Goal: Communication & Community: Answer question/provide support

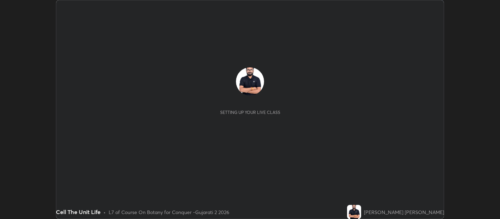
scroll to position [219, 500]
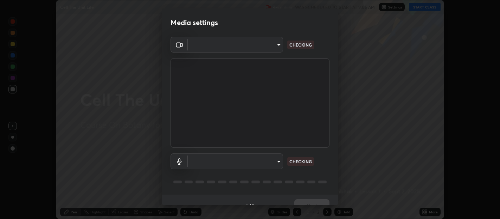
type input "b487a0c9c9d09bbbb380115422a62fd2740c7016d7b14ac64127474a774b5f74"
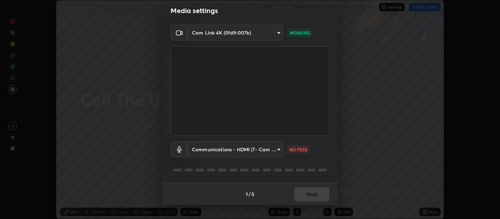
click at [233, 148] on body "Erase all Cell The Unit Life Recording WAS SCHEDULED TO START AT 9:05 AM Settin…" at bounding box center [250, 109] width 500 height 219
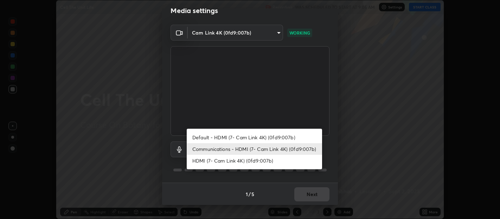
click at [232, 136] on li "Default - HDMI (7- Cam Link 4K) (0fd9:007b)" at bounding box center [255, 137] width 136 height 12
type input "default"
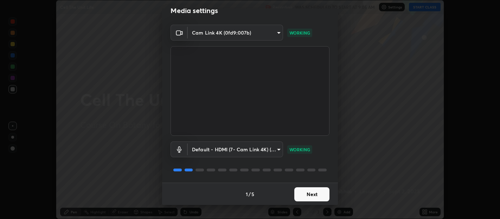
click at [314, 194] on button "Next" at bounding box center [312, 194] width 35 height 14
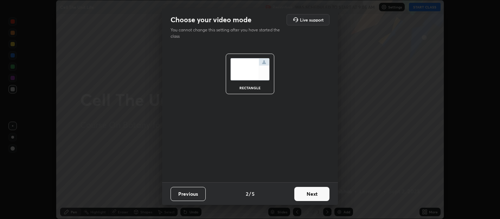
click at [316, 196] on button "Next" at bounding box center [312, 194] width 35 height 14
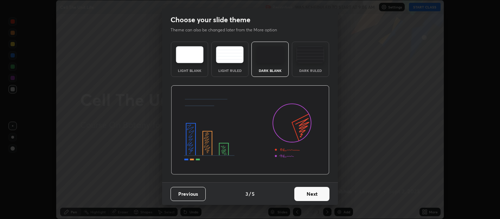
click at [319, 193] on button "Next" at bounding box center [312, 194] width 35 height 14
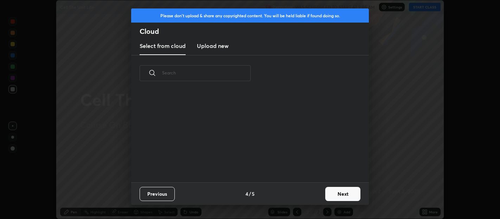
scroll to position [91, 226]
click at [338, 192] on button "Next" at bounding box center [343, 194] width 35 height 14
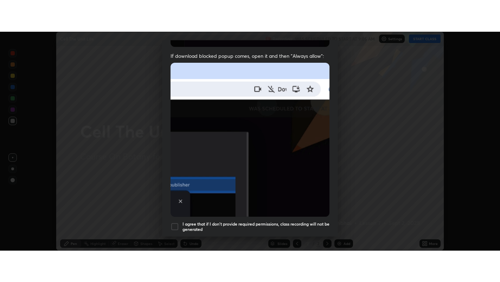
scroll to position [156, 0]
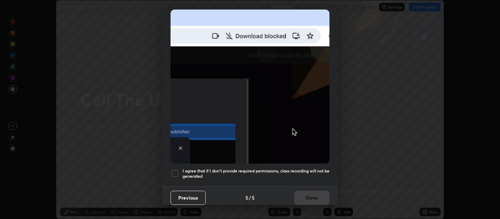
click at [175, 169] on div at bounding box center [175, 173] width 8 height 8
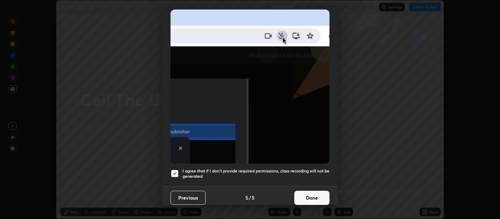
click at [317, 191] on button "Done" at bounding box center [312, 197] width 35 height 14
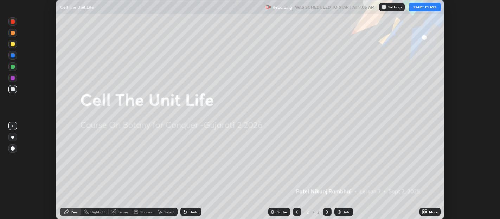
click at [423, 8] on button "START CLASS" at bounding box center [425, 7] width 32 height 8
click at [427, 211] on icon at bounding box center [427, 210] width 2 height 2
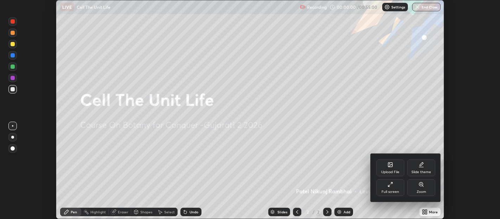
click at [385, 186] on div "Full screen" at bounding box center [391, 187] width 28 height 17
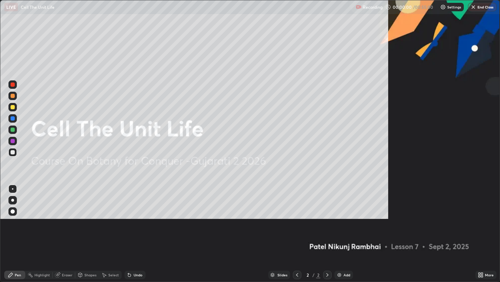
scroll to position [282, 500]
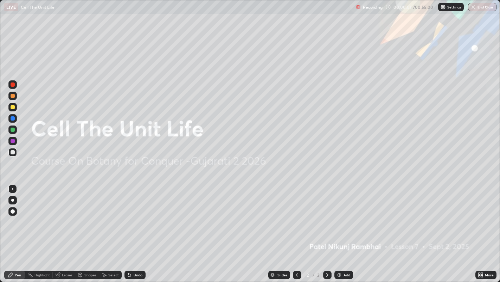
click at [341, 218] on img at bounding box center [340, 275] width 6 height 6
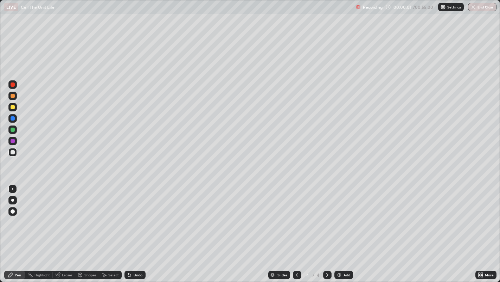
click at [341, 218] on img at bounding box center [340, 275] width 6 height 6
click at [340, 218] on img at bounding box center [340, 275] width 6 height 6
click at [339, 218] on img at bounding box center [340, 275] width 6 height 6
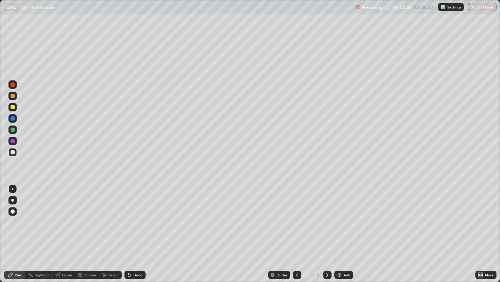
click at [339, 218] on img at bounding box center [340, 275] width 6 height 6
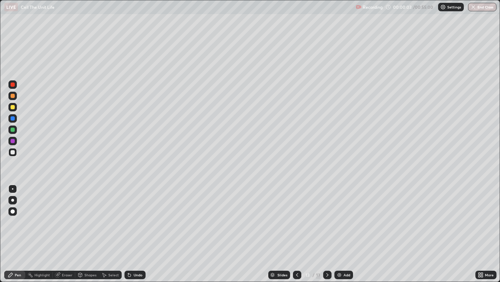
click at [339, 218] on img at bounding box center [340, 275] width 6 height 6
click at [296, 218] on icon at bounding box center [298, 275] width 6 height 6
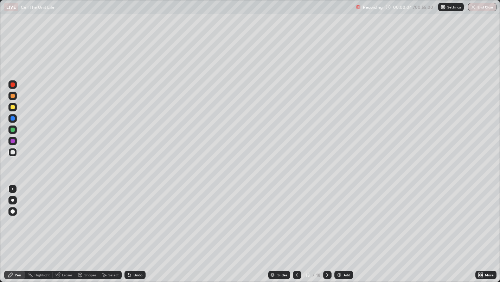
click at [296, 218] on icon at bounding box center [298, 275] width 6 height 6
click at [296, 218] on icon at bounding box center [297, 275] width 2 height 4
click at [296, 218] on icon at bounding box center [298, 275] width 6 height 6
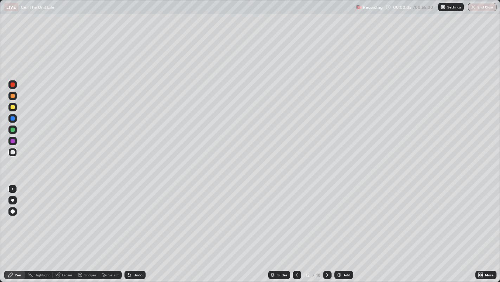
click at [297, 218] on icon at bounding box center [298, 275] width 6 height 6
click at [297, 218] on icon at bounding box center [297, 275] width 2 height 4
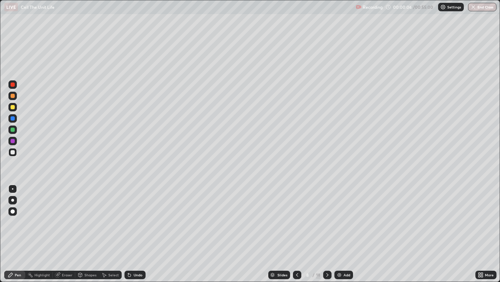
click at [297, 218] on icon at bounding box center [297, 275] width 2 height 4
click at [296, 218] on icon at bounding box center [298, 275] width 6 height 6
click at [297, 218] on icon at bounding box center [298, 275] width 6 height 6
click at [12, 198] on div at bounding box center [12, 200] width 8 height 8
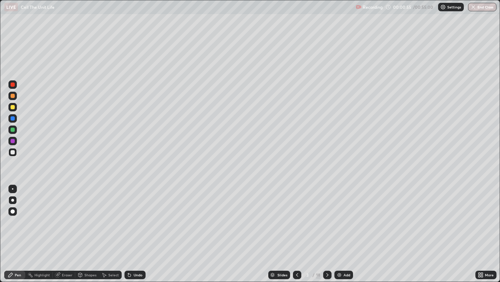
click at [64, 218] on div "Eraser" at bounding box center [67, 275] width 11 height 4
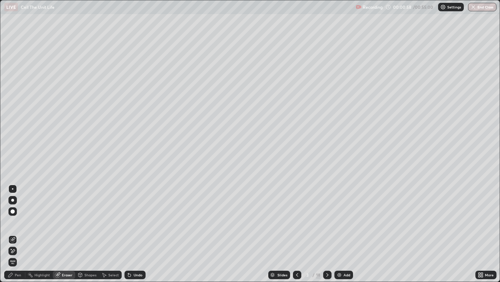
click at [11, 218] on icon at bounding box center [10, 274] width 4 height 4
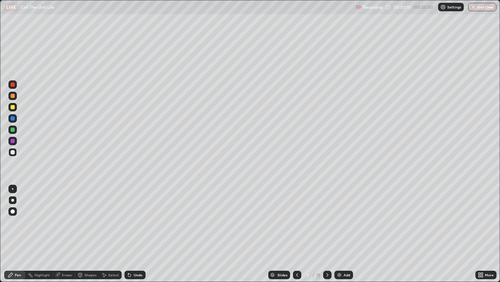
click at [327, 218] on icon at bounding box center [328, 275] width 2 height 4
click at [63, 218] on div "Eraser" at bounding box center [67, 275] width 11 height 4
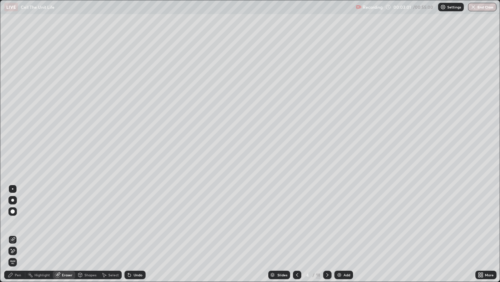
click at [18, 218] on div "Pen" at bounding box center [18, 275] width 6 height 4
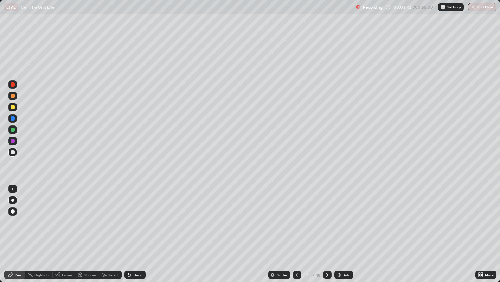
click at [14, 108] on div at bounding box center [13, 107] width 4 height 4
click at [12, 152] on div at bounding box center [13, 152] width 4 height 4
click at [12, 107] on div at bounding box center [13, 107] width 4 height 4
click at [327, 218] on icon at bounding box center [328, 275] width 6 height 6
click at [12, 152] on div at bounding box center [13, 152] width 4 height 4
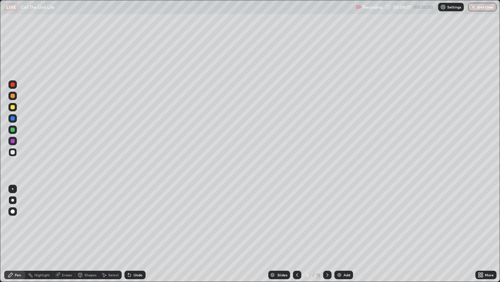
click at [67, 218] on div "Eraser" at bounding box center [64, 274] width 23 height 8
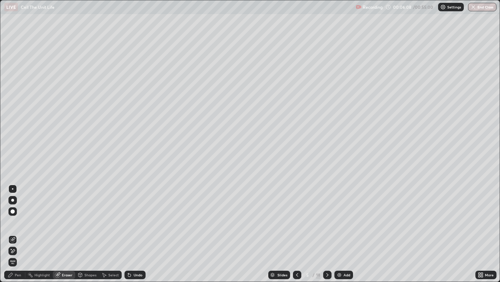
click at [11, 218] on icon at bounding box center [11, 275] width 6 height 6
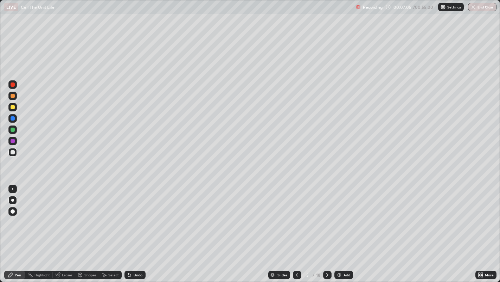
click at [12, 107] on div at bounding box center [13, 107] width 4 height 4
click at [13, 153] on div at bounding box center [13, 152] width 4 height 4
click at [65, 218] on div "Eraser" at bounding box center [67, 275] width 11 height 4
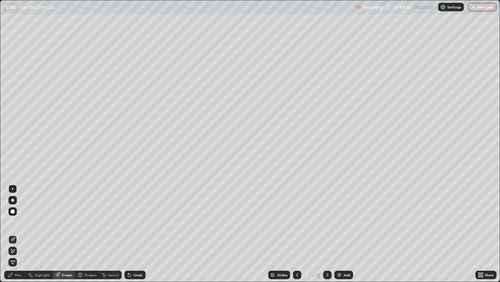
click at [12, 218] on icon at bounding box center [11, 275] width 6 height 6
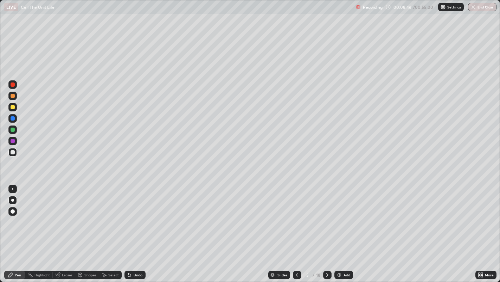
click at [14, 107] on div at bounding box center [13, 107] width 4 height 4
click at [13, 150] on div at bounding box center [13, 152] width 4 height 4
click at [12, 96] on div at bounding box center [13, 96] width 4 height 4
click at [12, 108] on div at bounding box center [13, 107] width 4 height 4
click at [11, 120] on div at bounding box center [12, 118] width 8 height 8
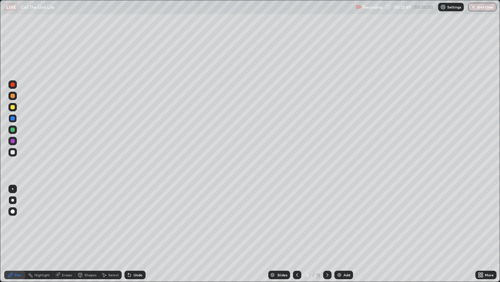
click at [12, 129] on div at bounding box center [13, 129] width 4 height 4
click at [13, 95] on div at bounding box center [13, 96] width 4 height 4
click at [14, 118] on div at bounding box center [13, 118] width 4 height 4
click at [12, 128] on div at bounding box center [13, 129] width 4 height 4
click at [13, 152] on div at bounding box center [13, 152] width 4 height 4
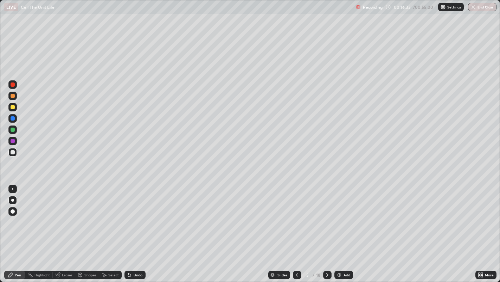
click at [327, 218] on icon at bounding box center [328, 275] width 2 height 4
click at [12, 151] on div at bounding box center [13, 152] width 4 height 4
click at [327, 218] on icon at bounding box center [328, 275] width 6 height 6
click at [297, 218] on icon at bounding box center [297, 275] width 2 height 4
click at [296, 218] on icon at bounding box center [298, 275] width 6 height 6
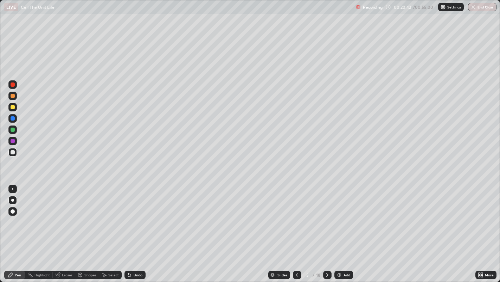
click at [327, 218] on icon at bounding box center [328, 275] width 6 height 6
click at [68, 218] on div "Eraser" at bounding box center [64, 274] width 23 height 8
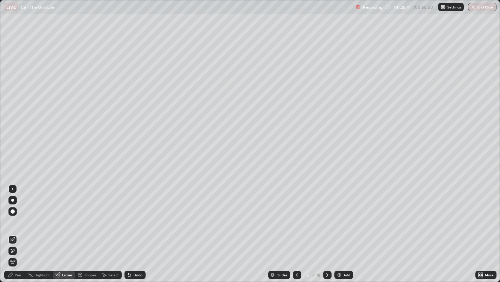
click at [18, 218] on div "Pen" at bounding box center [18, 275] width 6 height 4
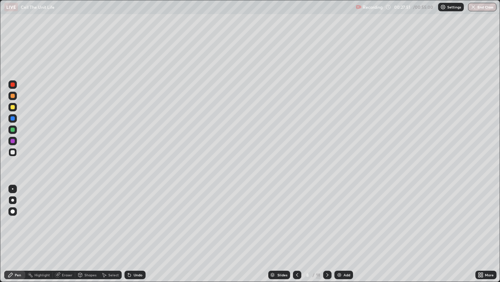
click at [67, 218] on div "Eraser" at bounding box center [67, 275] width 11 height 4
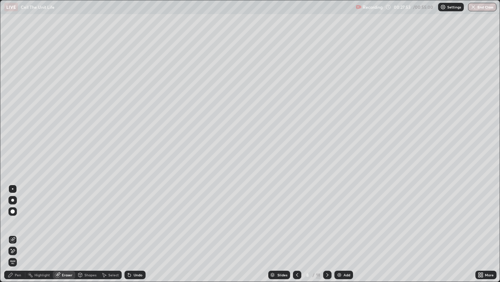
click at [15, 218] on div "Pen" at bounding box center [18, 275] width 6 height 4
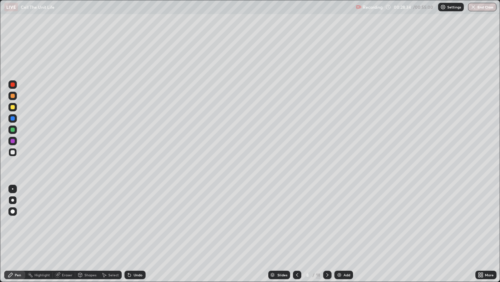
click at [63, 218] on div "Eraser" at bounding box center [64, 274] width 23 height 8
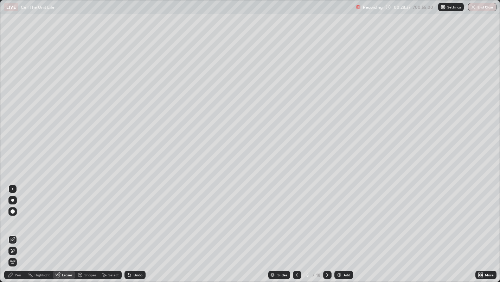
click at [14, 218] on div "Pen" at bounding box center [14, 274] width 21 height 8
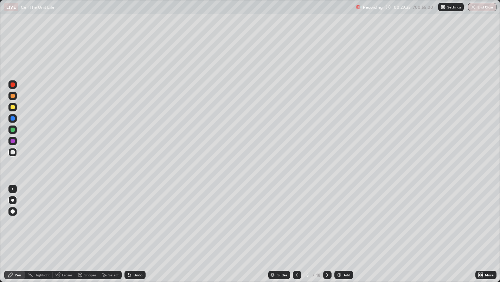
click at [65, 218] on div "Eraser" at bounding box center [67, 275] width 11 height 4
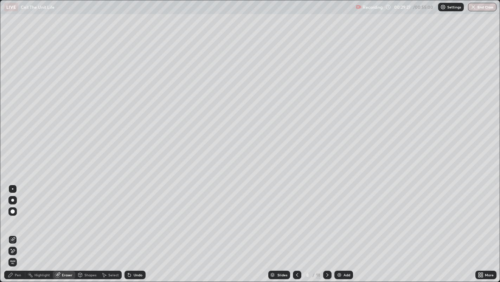
click at [14, 218] on div "Pen" at bounding box center [14, 274] width 21 height 8
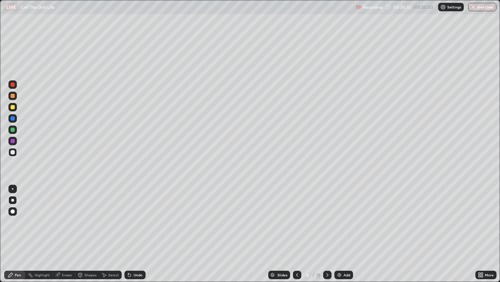
click at [12, 106] on div at bounding box center [13, 107] width 4 height 4
click at [327, 218] on icon at bounding box center [328, 275] width 6 height 6
click at [13, 151] on div at bounding box center [13, 152] width 4 height 4
click at [327, 218] on icon at bounding box center [328, 275] width 6 height 6
click at [12, 107] on div at bounding box center [13, 107] width 4 height 4
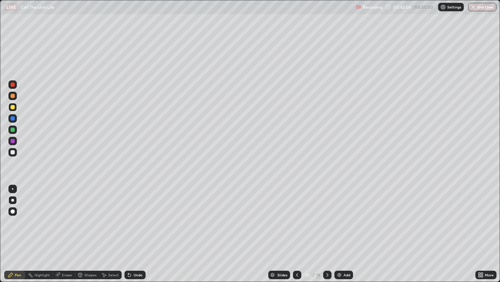
click at [12, 154] on div at bounding box center [13, 152] width 4 height 4
click at [63, 218] on div "Eraser" at bounding box center [67, 275] width 11 height 4
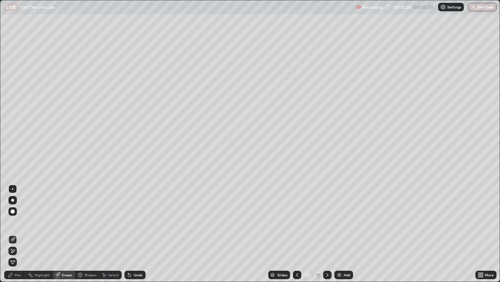
click at [13, 218] on icon at bounding box center [11, 275] width 6 height 6
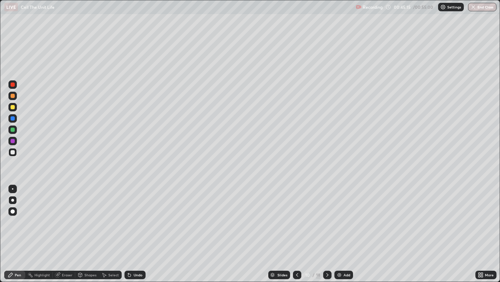
click at [328, 218] on icon at bounding box center [328, 275] width 6 height 6
click at [14, 156] on div at bounding box center [12, 152] width 8 height 8
click at [64, 218] on div "Eraser" at bounding box center [67, 275] width 11 height 4
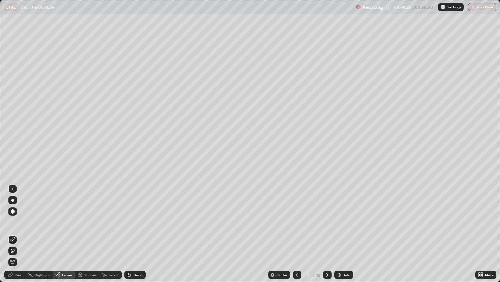
click at [13, 218] on icon at bounding box center [11, 275] width 6 height 6
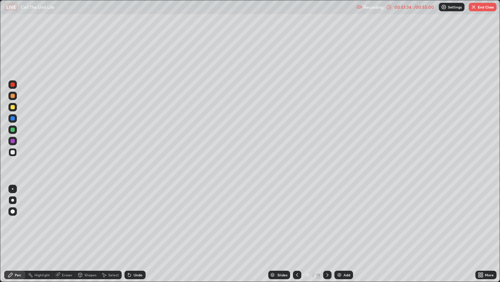
click at [480, 5] on button "End Class" at bounding box center [483, 7] width 28 height 8
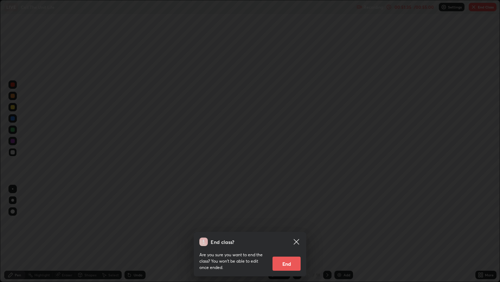
click at [295, 218] on button "End" at bounding box center [287, 263] width 28 height 14
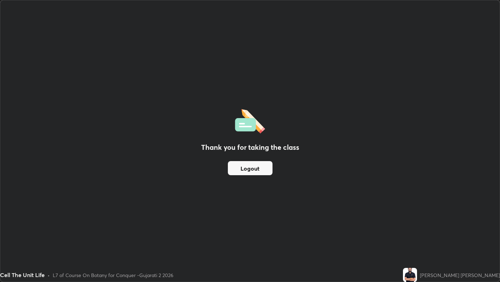
click at [248, 164] on button "Logout" at bounding box center [250, 168] width 45 height 14
